Goal: Transaction & Acquisition: Purchase product/service

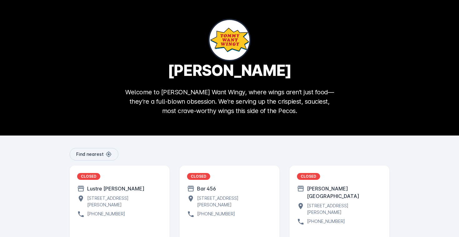
scroll to position [23, 0]
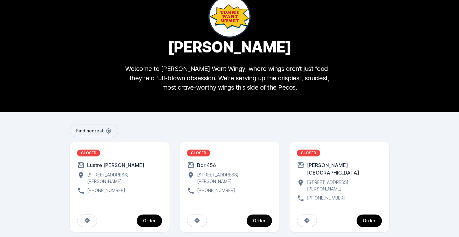
click at [257, 219] on div "Order" at bounding box center [259, 221] width 13 height 4
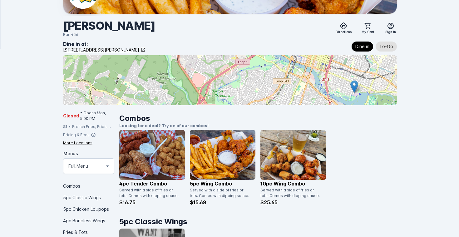
scroll to position [77, 0]
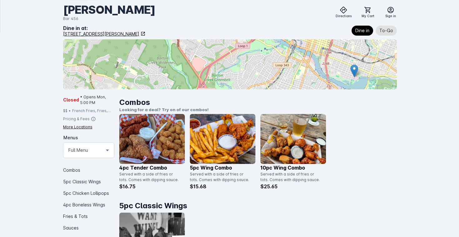
click at [217, 133] on img at bounding box center [223, 139] width 66 height 50
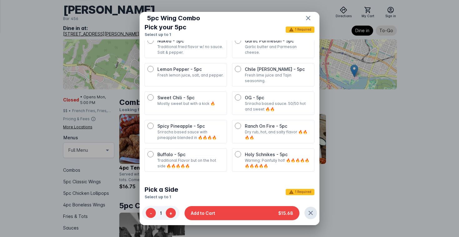
scroll to position [142, 0]
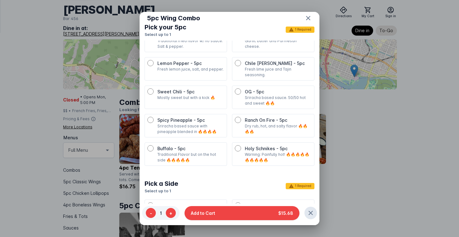
click at [187, 152] on p "Traditional Flavor but on the hot side 🔥🔥🔥🔥🔥" at bounding box center [190, 157] width 67 height 11
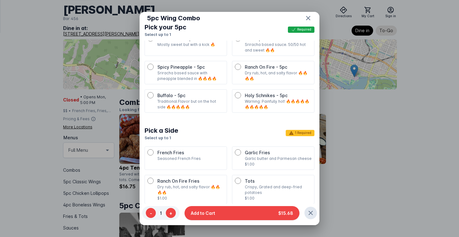
scroll to position [231, 0]
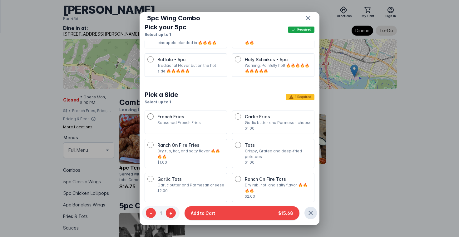
click at [200, 120] on p "Seasoned French Fries" at bounding box center [190, 123] width 67 height 6
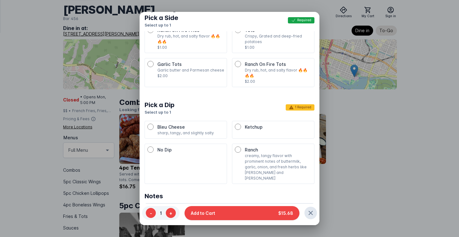
scroll to position [10, 0]
click at [271, 159] on p "creamy, tangy flavor with prominent notes of buttermilk, garlic, onion, and fre…" at bounding box center [278, 167] width 67 height 28
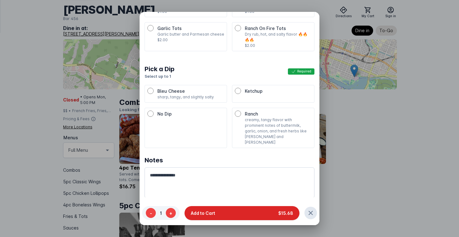
click at [234, 206] on button "Add to Cart $15.68" at bounding box center [242, 213] width 115 height 14
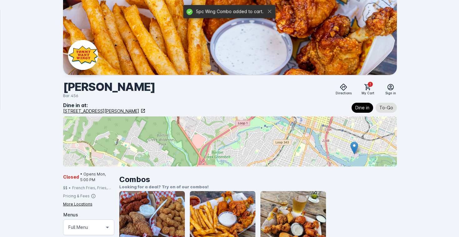
scroll to position [77, 0]
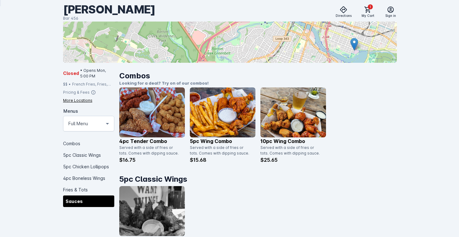
click at [80, 202] on div "Sauces" at bounding box center [89, 202] width 52 height 12
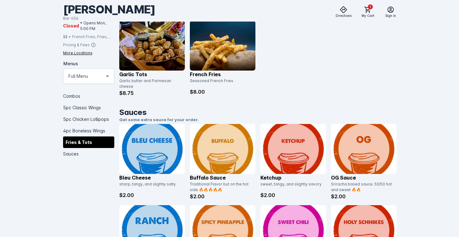
scroll to position [1043, 0]
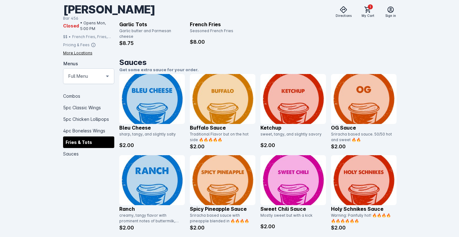
click at [136, 192] on img at bounding box center [152, 180] width 66 height 50
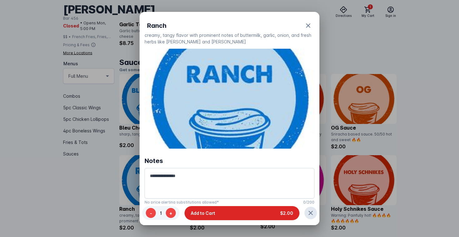
click at [216, 209] on button "Add to Cart $2.00" at bounding box center [242, 213] width 115 height 14
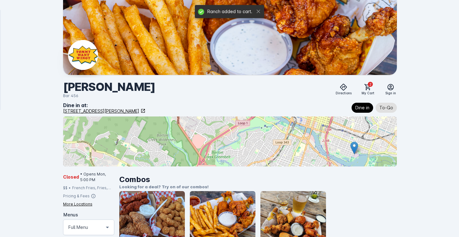
scroll to position [1043, 0]
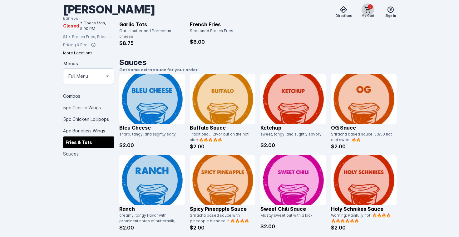
click at [374, 12] on span at bounding box center [368, 9] width 15 height 15
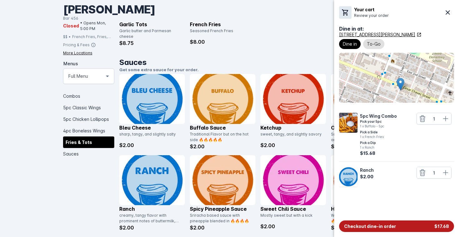
click at [386, 227] on span "Checkout dine-in order" at bounding box center [370, 226] width 52 height 7
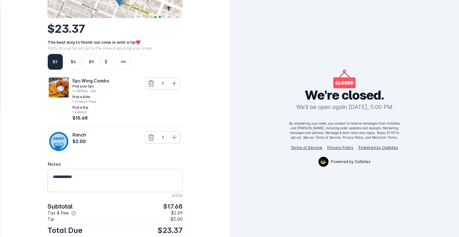
scroll to position [99, 0]
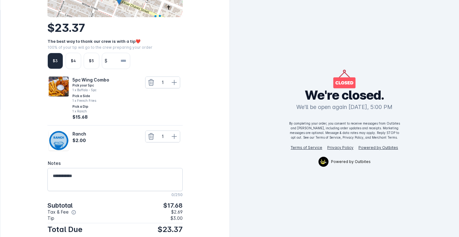
click at [117, 61] on input "number" at bounding box center [120, 61] width 20 height 16
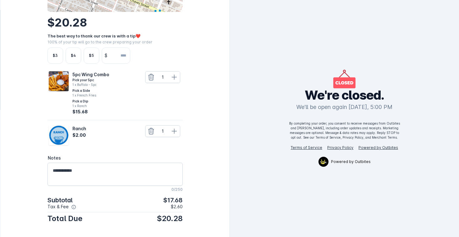
scroll to position [0, 0]
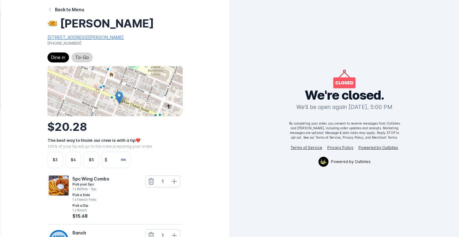
type input "*"
click at [81, 61] on span "To-Go" at bounding box center [82, 57] width 14 height 7
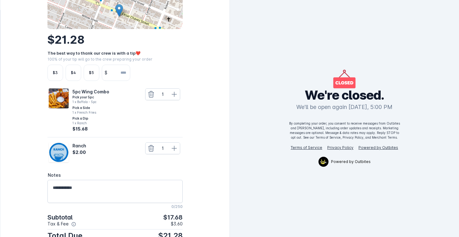
scroll to position [104, 0]
